Goal: Task Accomplishment & Management: Use online tool/utility

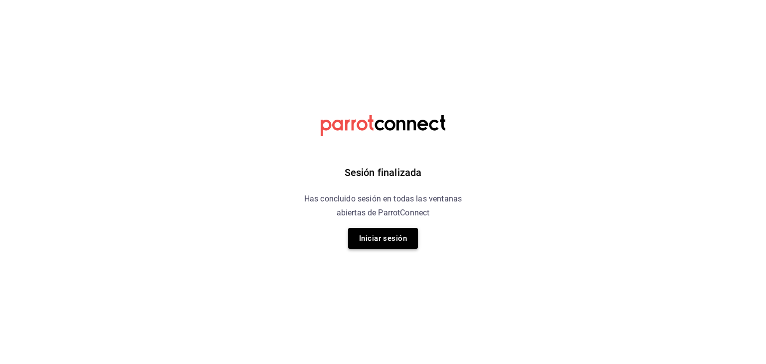
click at [387, 242] on button "Iniciar sesión" at bounding box center [383, 238] width 70 height 21
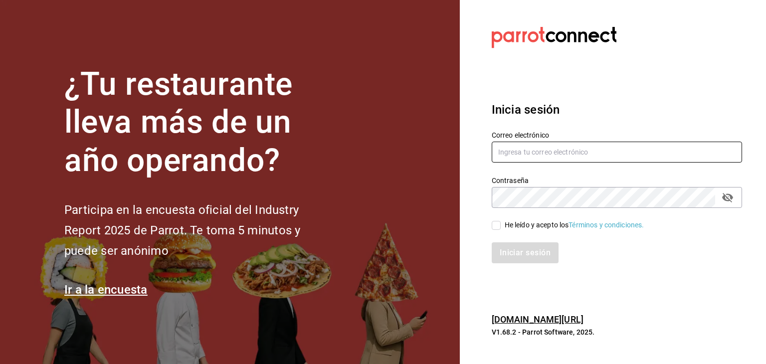
click at [558, 150] on input "text" at bounding box center [617, 152] width 250 height 21
type input "[PERSON_NAME][EMAIL_ADDRESS][DOMAIN_NAME]"
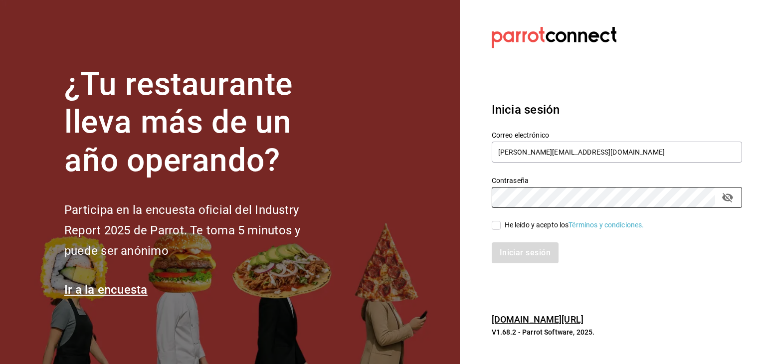
click at [542, 220] on div "He leído y acepto los Términos y condiciones." at bounding box center [575, 225] width 140 height 10
click at [501, 221] on input "He leído y acepto los Términos y condiciones." at bounding box center [496, 225] width 9 height 9
checkbox input "true"
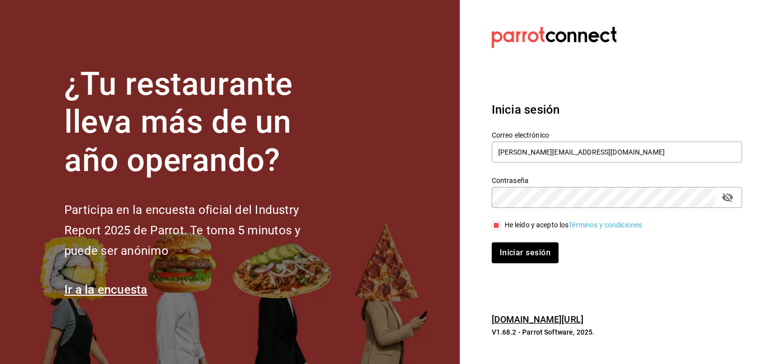
click at [529, 264] on div "Inicia sesión Correo electrónico [PERSON_NAME][EMAIL_ADDRESS][DOMAIN_NAME] Cont…" at bounding box center [617, 182] width 250 height 187
click at [521, 257] on button "Iniciar sesión" at bounding box center [526, 252] width 68 height 21
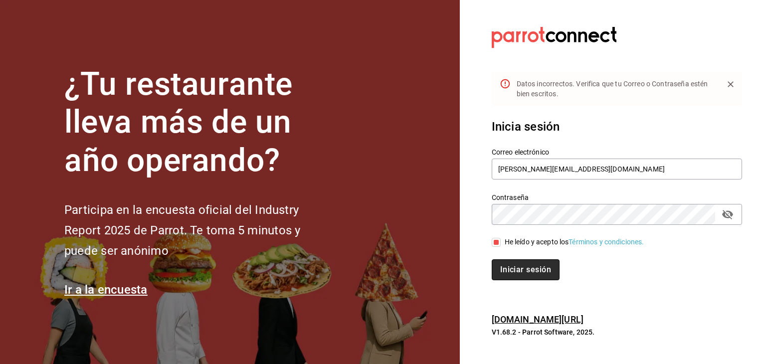
click at [530, 261] on button "Iniciar sesión" at bounding box center [526, 269] width 68 height 21
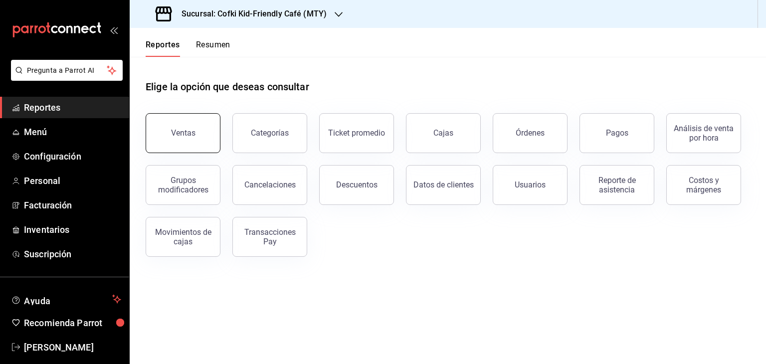
click at [191, 133] on div "Ventas" at bounding box center [183, 132] width 24 height 9
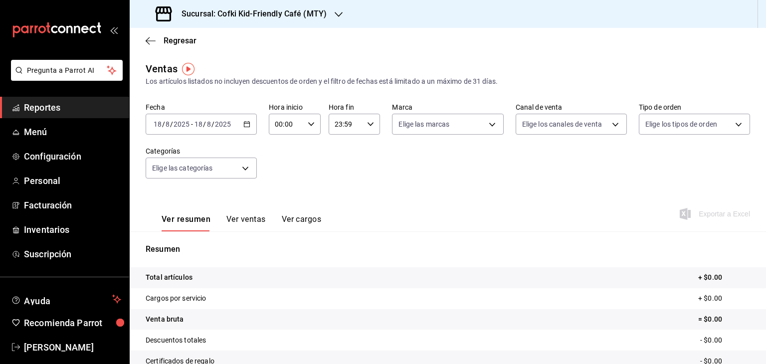
click at [244, 123] on \(Stroke\) "button" at bounding box center [246, 123] width 5 height 0
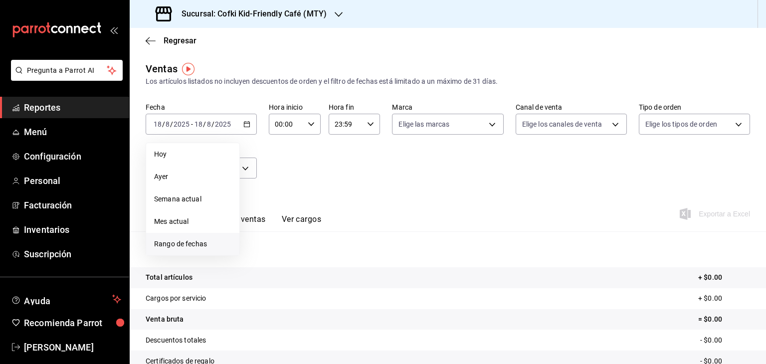
click at [209, 243] on span "Rango de fechas" at bounding box center [192, 244] width 77 height 10
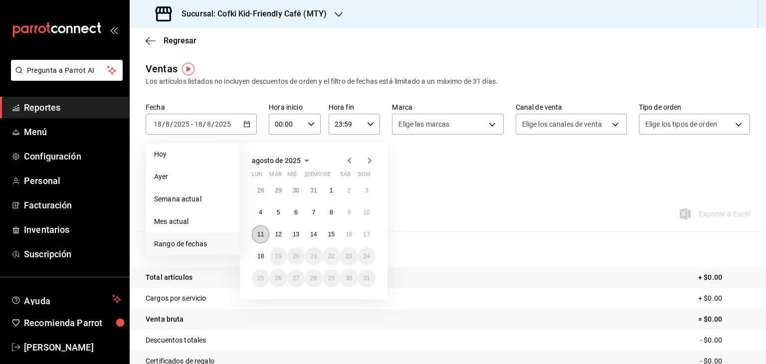
click at [259, 234] on abbr "11" at bounding box center [260, 234] width 6 height 7
click at [361, 231] on button "17" at bounding box center [366, 234] width 17 height 18
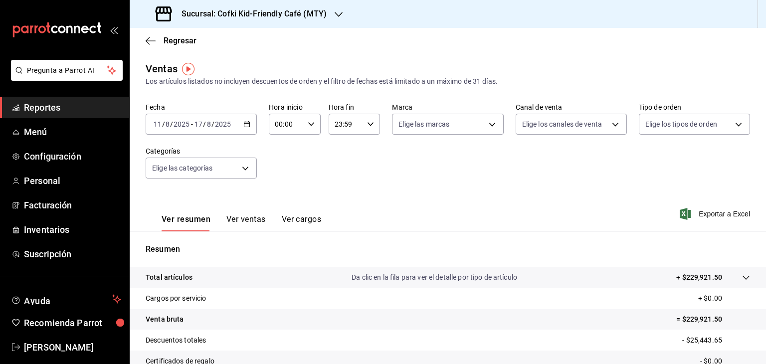
click at [232, 221] on button "Ver ventas" at bounding box center [245, 223] width 39 height 17
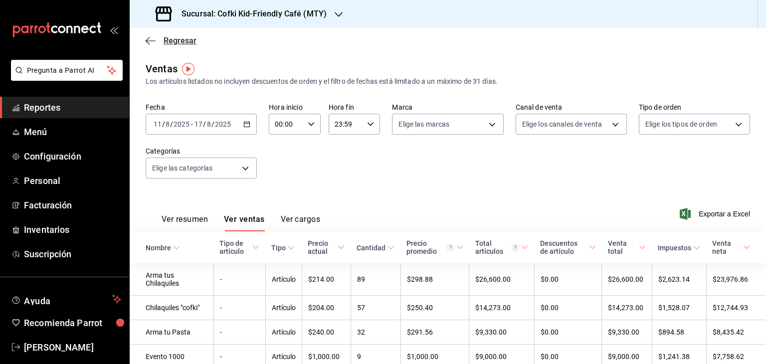
click at [153, 40] on icon "button" at bounding box center [151, 40] width 10 height 0
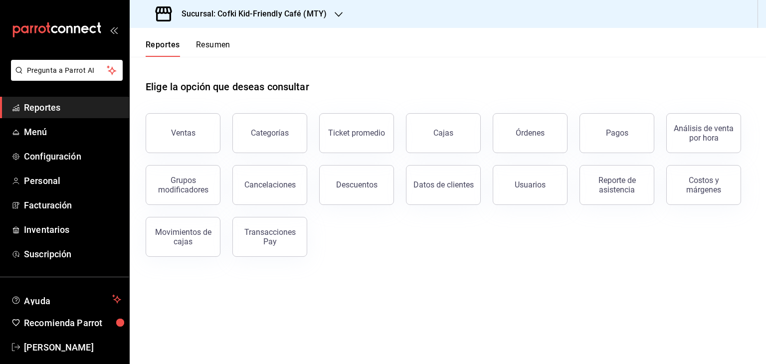
click at [214, 47] on button "Resumen" at bounding box center [213, 48] width 34 height 17
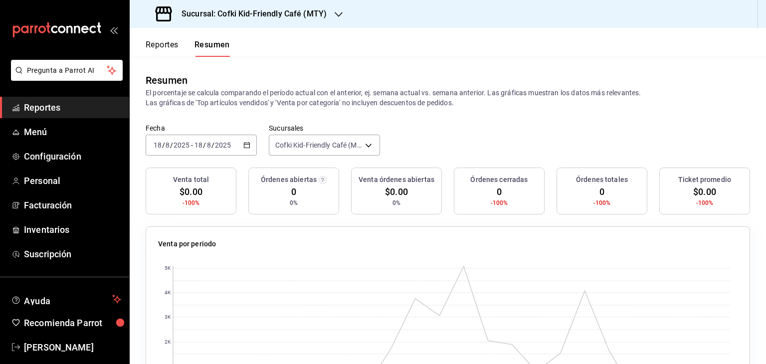
click at [246, 146] on icon "button" at bounding box center [246, 145] width 7 height 7
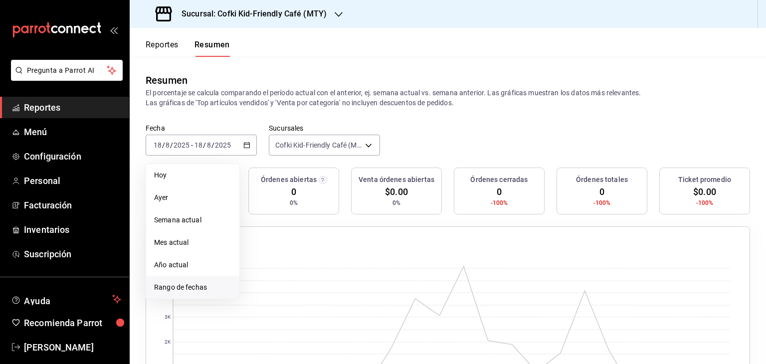
click at [221, 284] on span "Rango de fechas" at bounding box center [192, 287] width 77 height 10
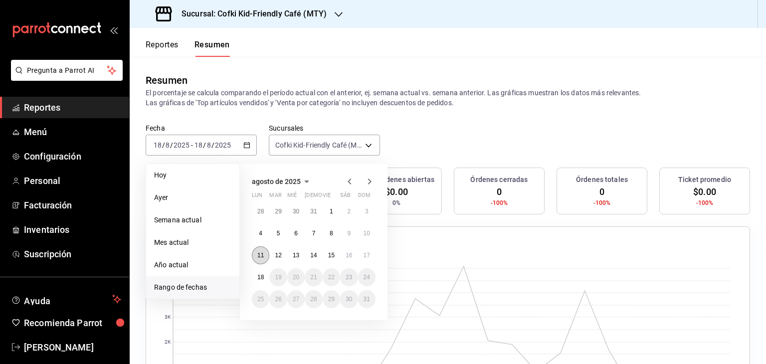
click at [259, 252] on abbr "11" at bounding box center [260, 255] width 6 height 7
click at [358, 258] on button "17" at bounding box center [366, 255] width 17 height 18
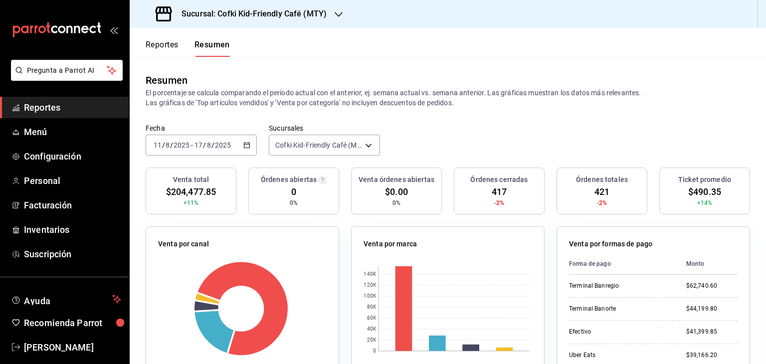
click at [319, 10] on h3 "Sucursal: Cofki Kid-Friendly Café (MTY)" at bounding box center [250, 14] width 153 height 12
click at [238, 69] on div "Cofki Cafe (La Aurora)" at bounding box center [205, 65] width 134 height 10
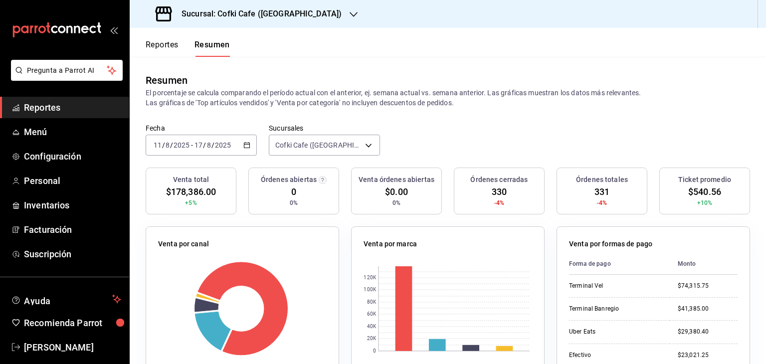
click at [290, 17] on h3 "Sucursal: Cofki Cafe (La Aurora)" at bounding box center [258, 14] width 168 height 12
click at [252, 42] on div "Cofki Kid-Friendly Café (MTY)" at bounding box center [205, 43] width 134 height 10
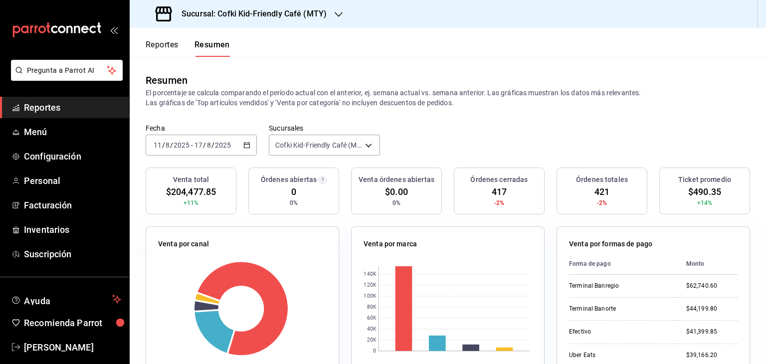
click at [170, 52] on button "Reportes" at bounding box center [162, 48] width 33 height 17
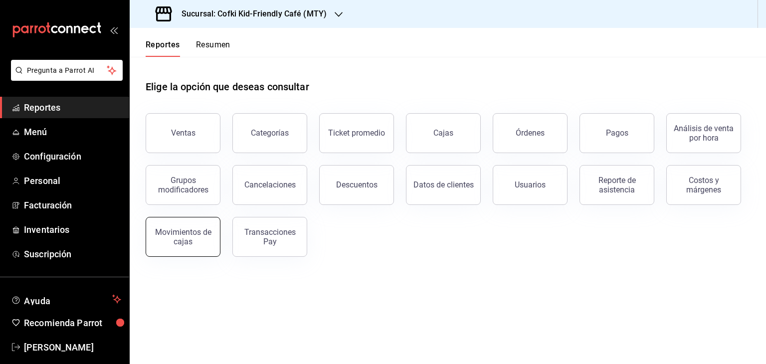
click at [182, 237] on div "Movimientos de cajas" at bounding box center [183, 236] width 62 height 19
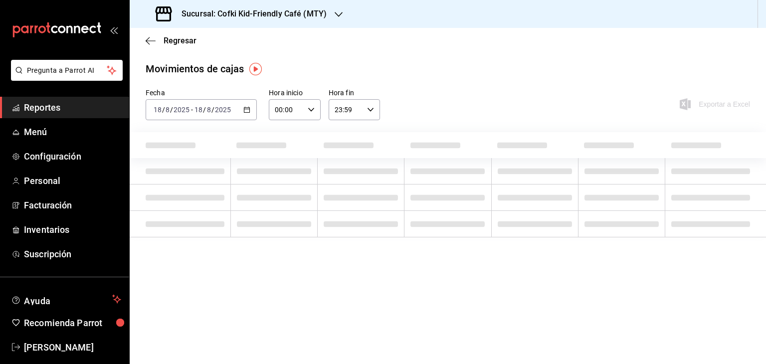
click at [248, 107] on icon "button" at bounding box center [246, 109] width 7 height 7
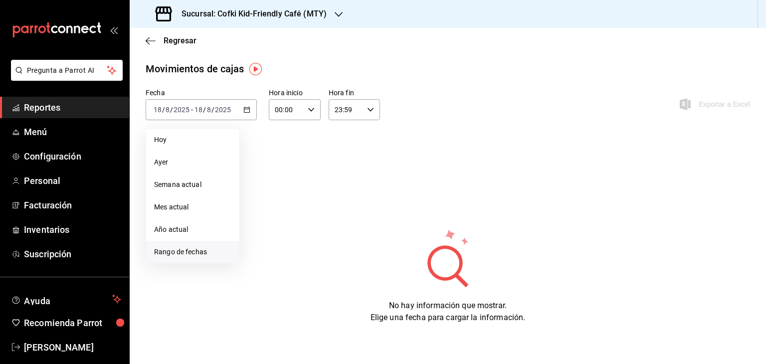
click at [216, 254] on span "Rango de fechas" at bounding box center [192, 252] width 77 height 10
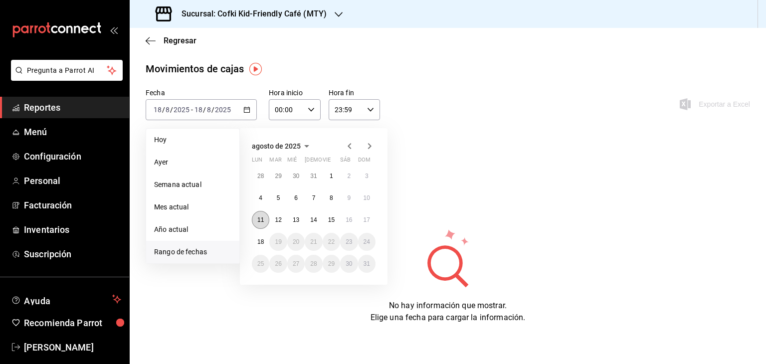
click at [266, 214] on button "11" at bounding box center [260, 220] width 17 height 18
click at [370, 222] on button "17" at bounding box center [366, 220] width 17 height 18
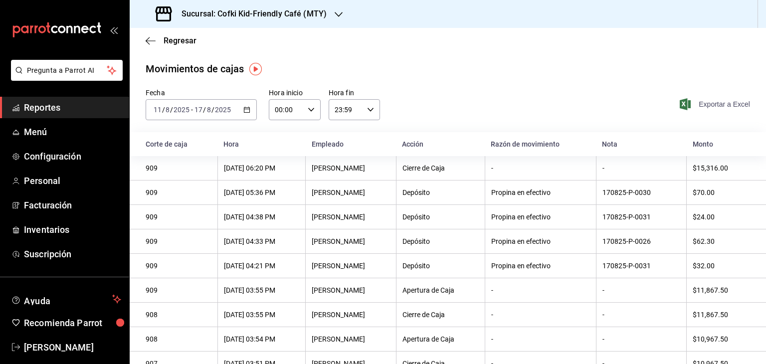
click at [714, 105] on span "Exportar a Excel" at bounding box center [716, 104] width 68 height 12
